Goal: Task Accomplishment & Management: Complete application form

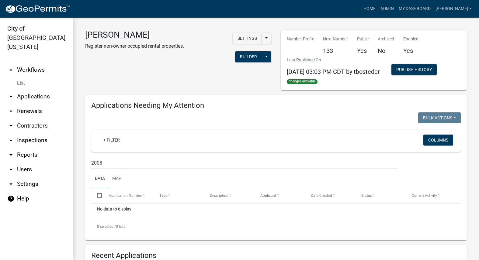
scroll to position [213, 0]
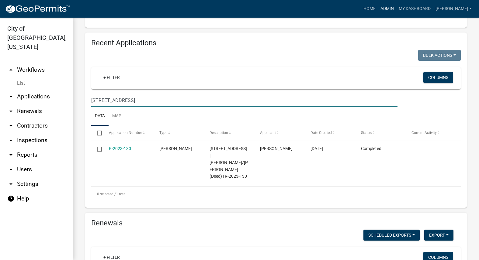
click at [396, 6] on link "Admin" at bounding box center [387, 9] width 18 height 12
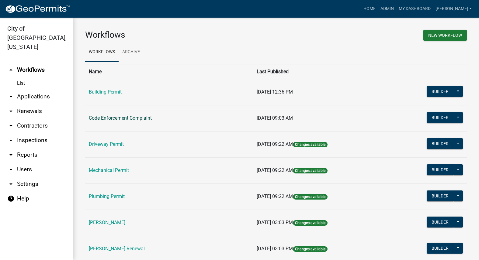
click at [122, 119] on link "Code Enforcement Complaint" at bounding box center [120, 118] width 63 height 6
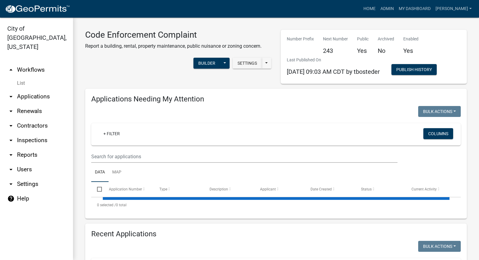
select select "3: 100"
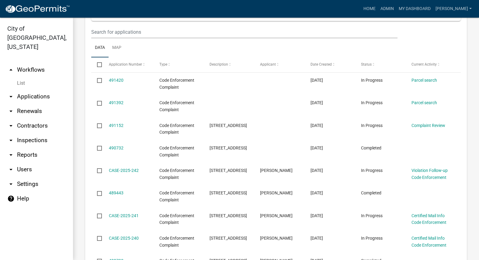
scroll to position [1915, 0]
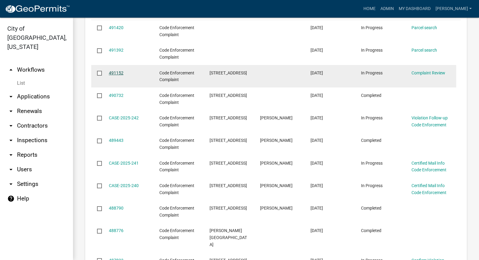
click at [113, 71] on link "491152" at bounding box center [116, 73] width 15 height 5
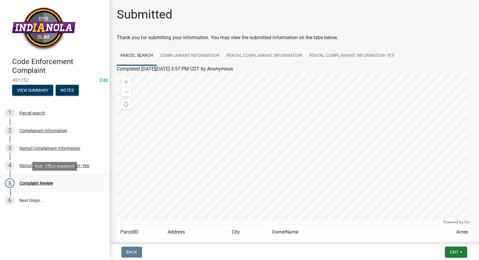
click at [39, 181] on div "Complaint Review" at bounding box center [36, 183] width 34 height 4
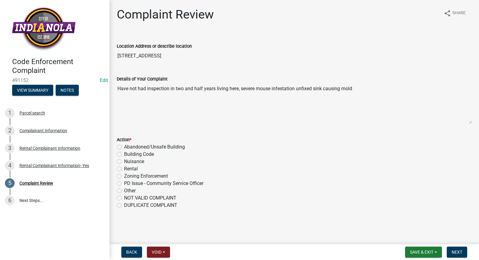
click at [124, 170] on label "Rental" at bounding box center [131, 168] width 14 height 7
click at [124, 169] on input "Rental" at bounding box center [126, 167] width 4 height 4
radio input "true"
click at [455, 251] on span "Next" at bounding box center [456, 252] width 11 height 5
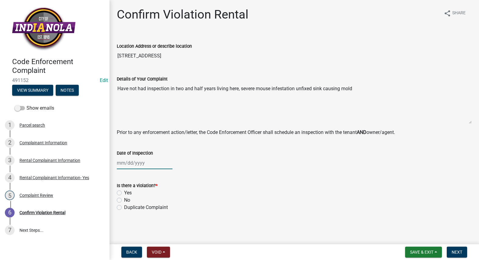
click at [130, 166] on div at bounding box center [145, 163] width 56 height 12
select select "10"
select select "2025"
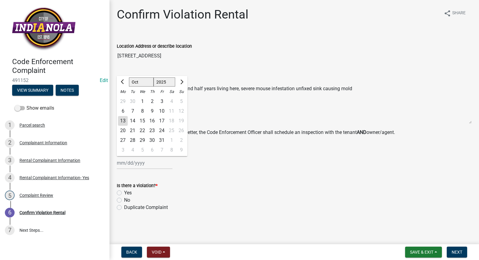
click at [124, 201] on label "No" at bounding box center [127, 200] width 6 height 7
click at [124, 201] on input "No" at bounding box center [126, 199] width 4 height 4
radio input "true"
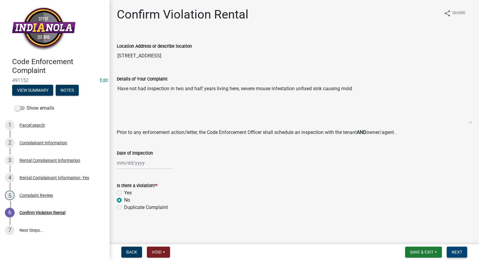
click at [460, 249] on button "Next" at bounding box center [456, 252] width 20 height 11
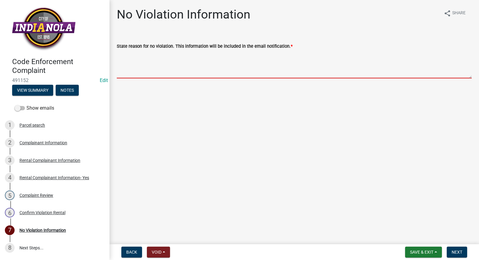
drag, startPoint x: 143, startPoint y: 60, endPoint x: 139, endPoint y: 60, distance: 4.6
click at [139, 60] on textarea "State reason for no violation. This information will be included in the email n…" at bounding box center [294, 64] width 355 height 29
paste textarea "Please refer to the following city adopted codes. There is no action our depart…"
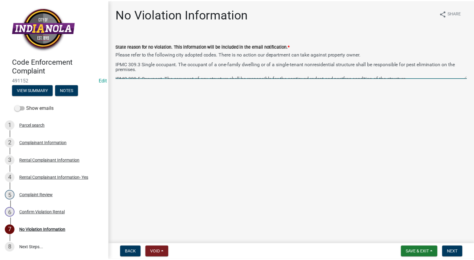
scroll to position [8, 0]
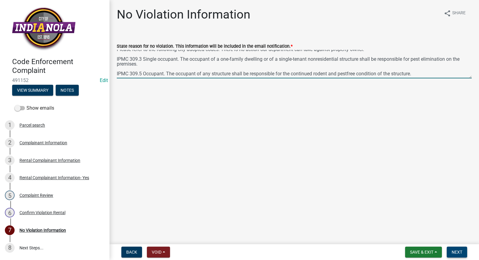
type textarea "Please refer to the following city adopted codes. There is no action our depart…"
click at [454, 251] on span "Next" at bounding box center [456, 252] width 11 height 5
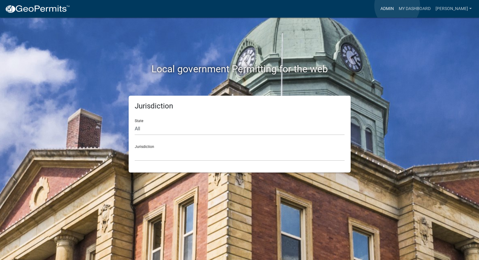
click at [396, 5] on link "Admin" at bounding box center [387, 9] width 18 height 12
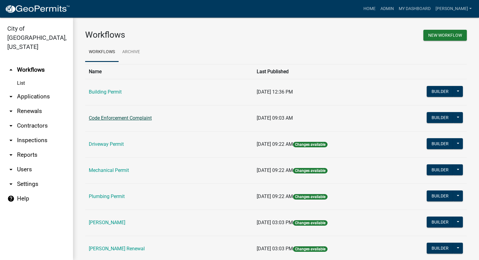
click at [150, 117] on link "Code Enforcement Complaint" at bounding box center [120, 118] width 63 height 6
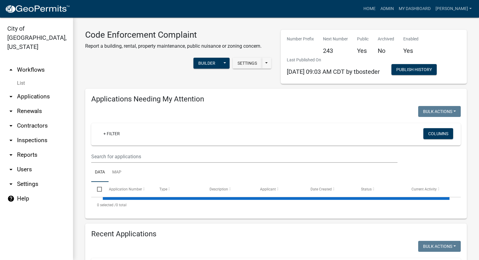
select select "3: 100"
